Goal: Task Accomplishment & Management: Complete application form

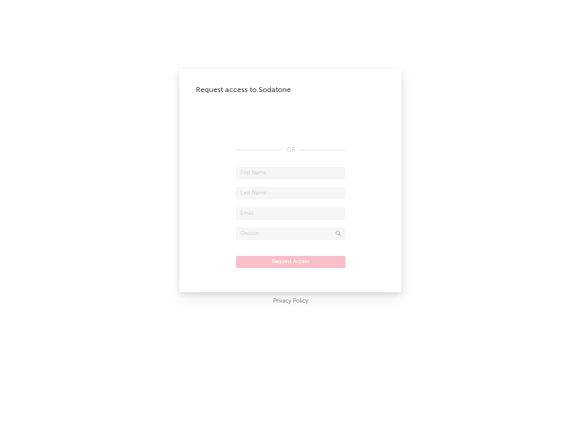
click at [290, 173] on input "text" at bounding box center [290, 173] width 109 height 12
type input "[PERSON_NAME]"
click at [290, 193] on input "text" at bounding box center [290, 193] width 109 height 12
type input "[PERSON_NAME]"
click at [290, 213] on input "text" at bounding box center [290, 213] width 109 height 12
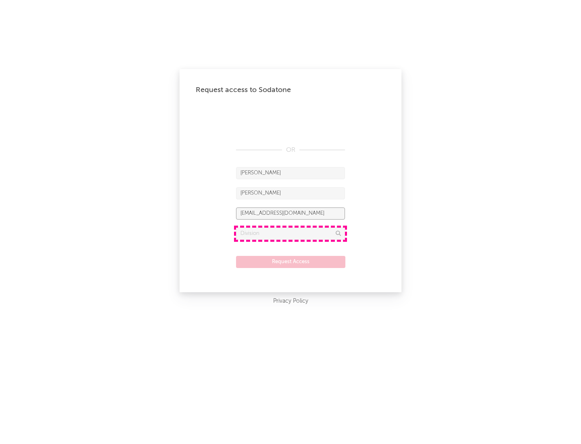
type input "[EMAIL_ADDRESS][DOMAIN_NAME]"
click at [290, 233] on input "text" at bounding box center [290, 233] width 109 height 12
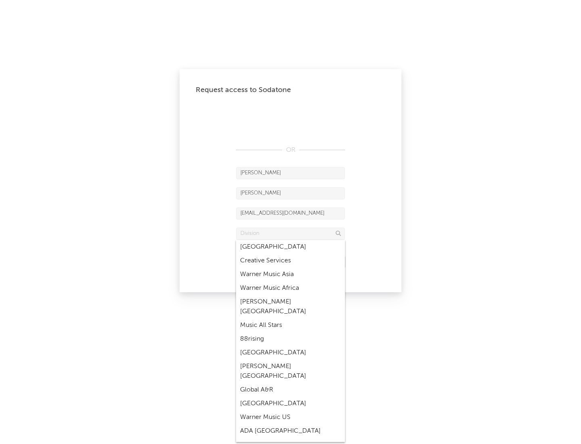
click at [290, 318] on div "Music All Stars" at bounding box center [290, 325] width 109 height 14
type input "Music All Stars"
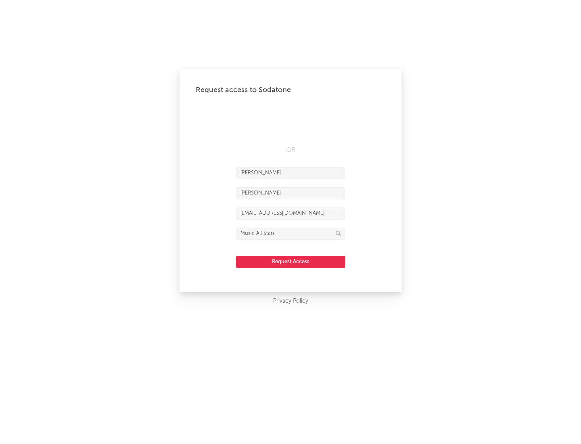
click at [290, 261] on button "Request Access" at bounding box center [290, 262] width 109 height 12
